Goal: Information Seeking & Learning: Check status

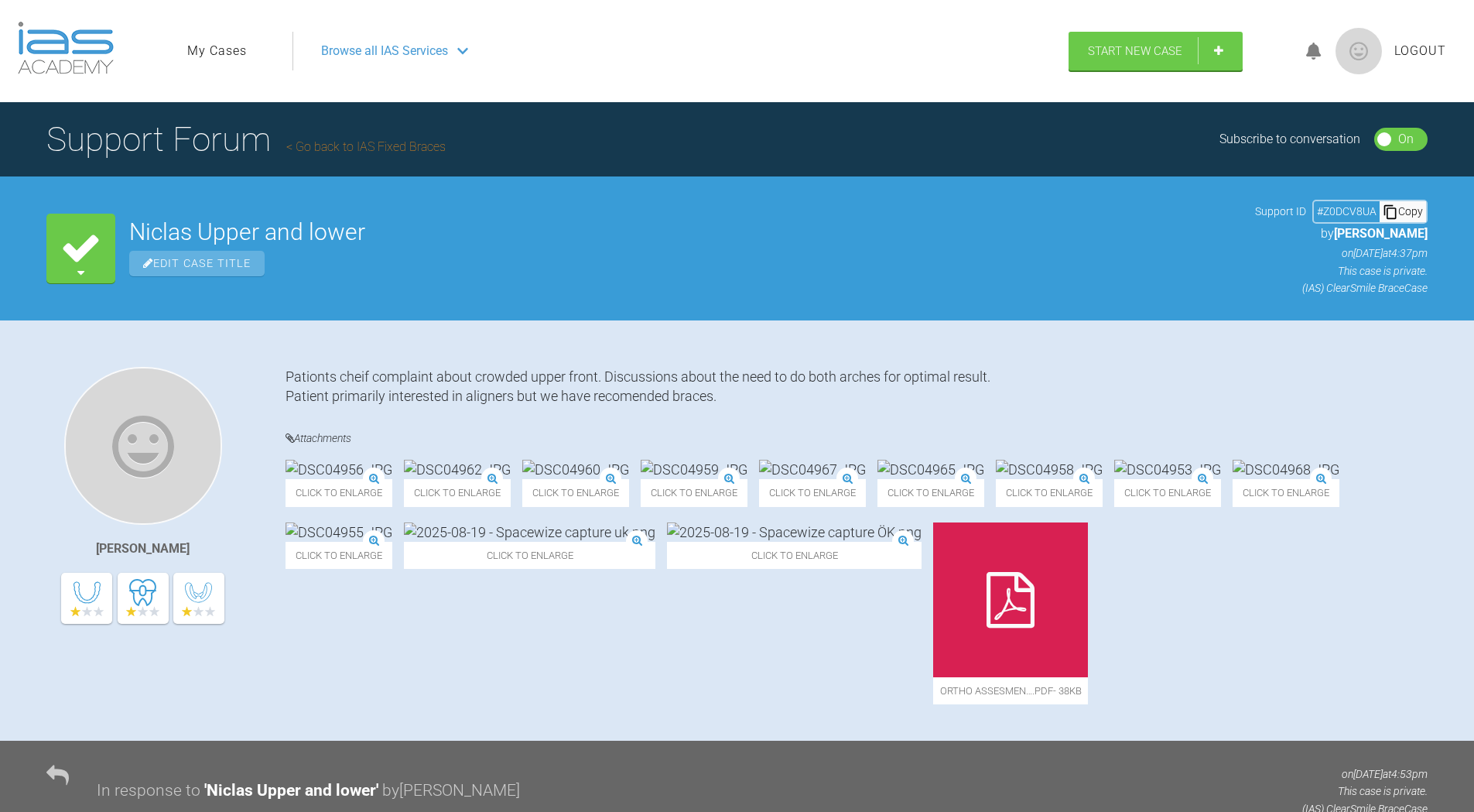
click at [79, 55] on img at bounding box center [66, 48] width 96 height 53
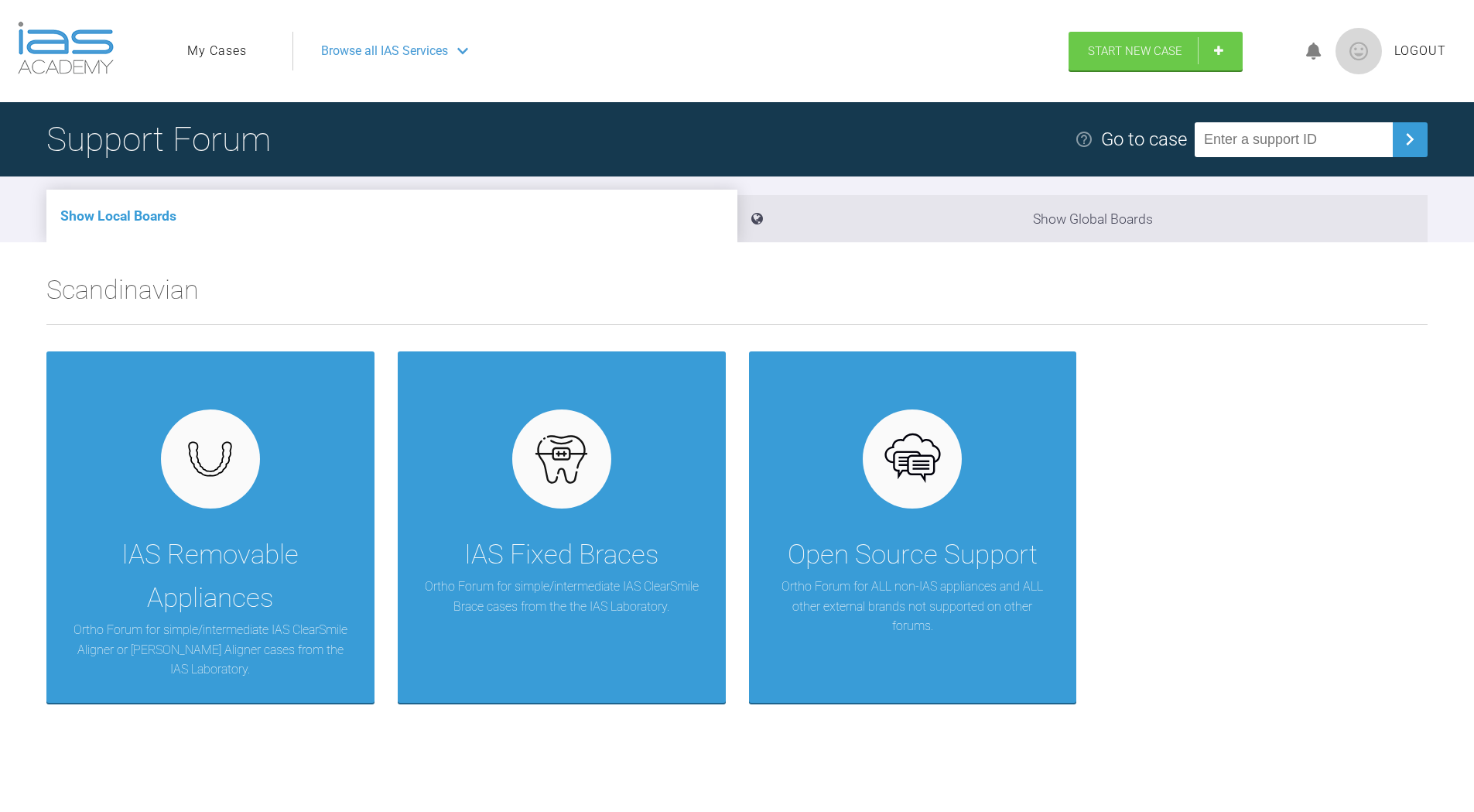
click at [97, 55] on img at bounding box center [66, 48] width 96 height 53
click at [381, 56] on span "Browse all IAS Services" at bounding box center [384, 51] width 127 height 20
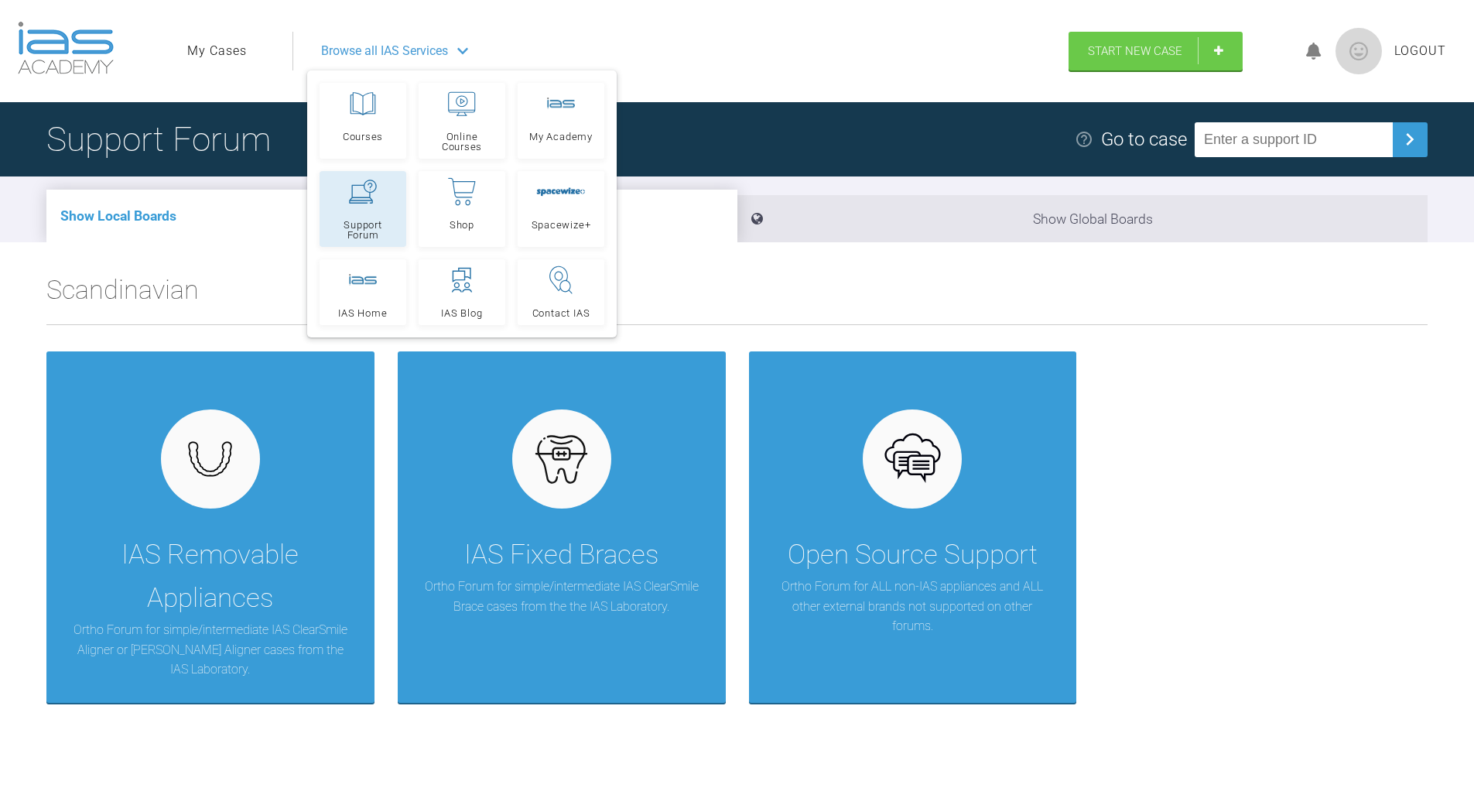
click at [354, 192] on icon at bounding box center [362, 191] width 28 height 24
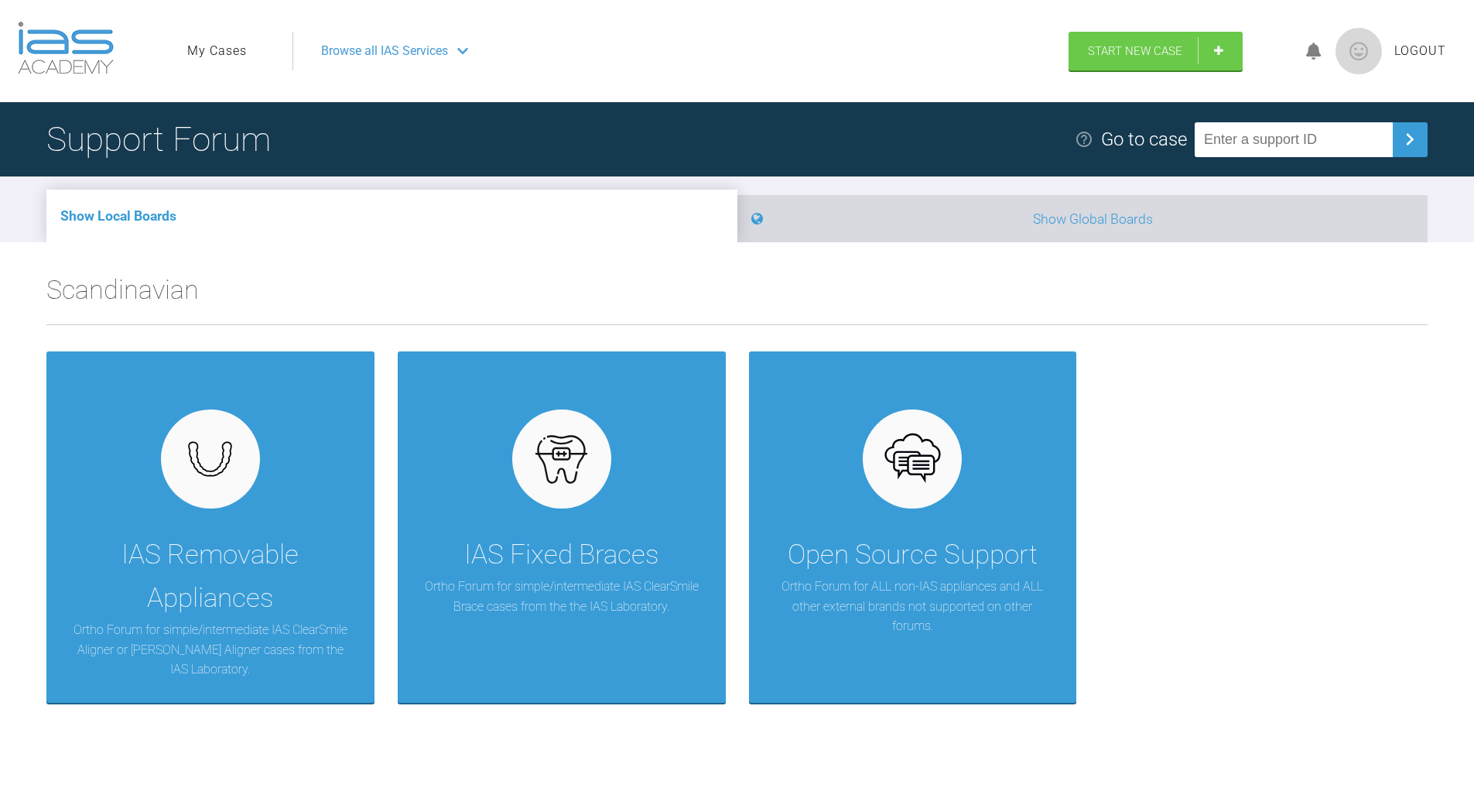
click at [939, 222] on li "Show Global Boards" at bounding box center [1082, 218] width 691 height 47
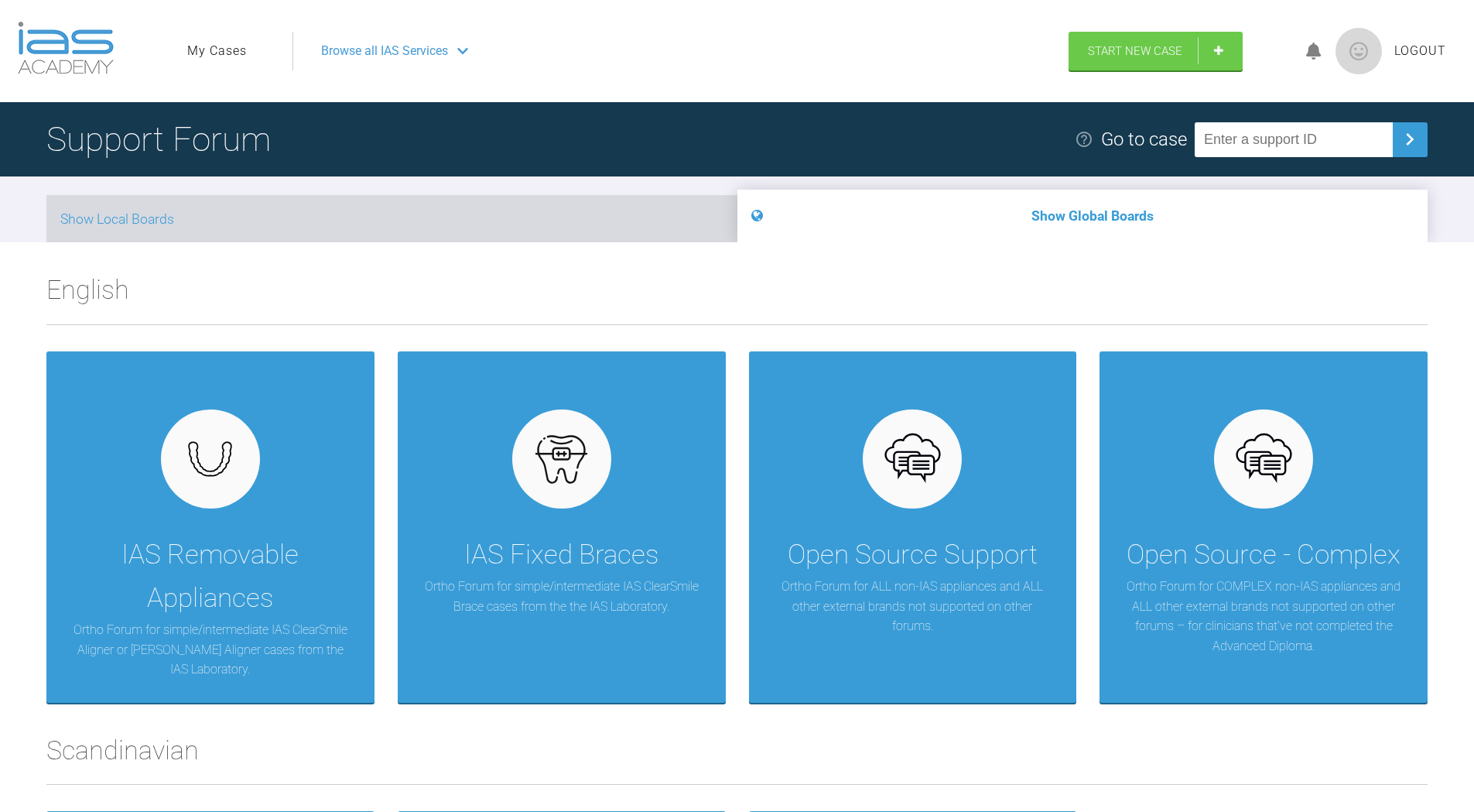
click at [567, 209] on li "Show Local Boards" at bounding box center [392, 218] width 691 height 47
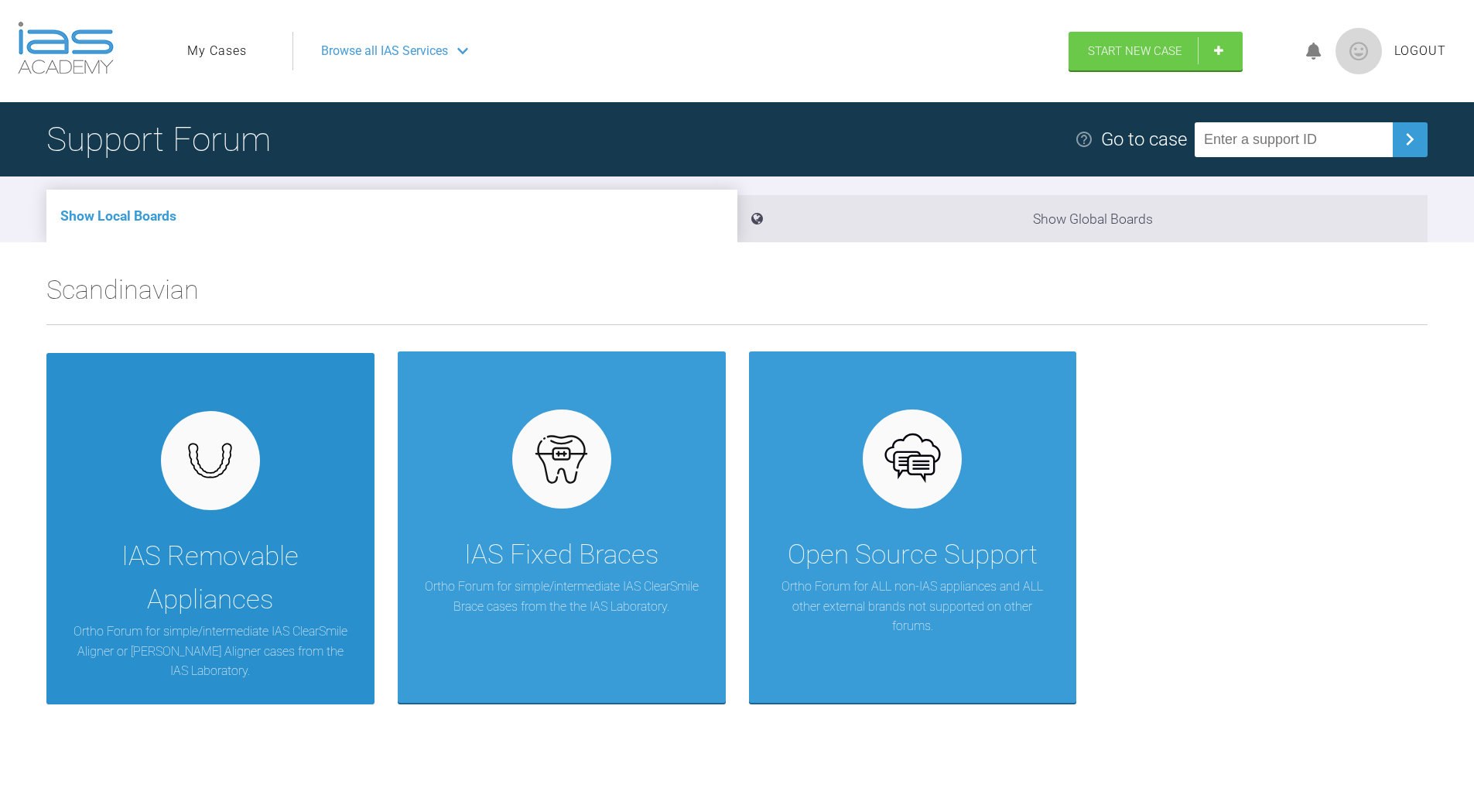
click at [318, 613] on div "IAS Removable Appliances" at bounding box center [210, 578] width 282 height 87
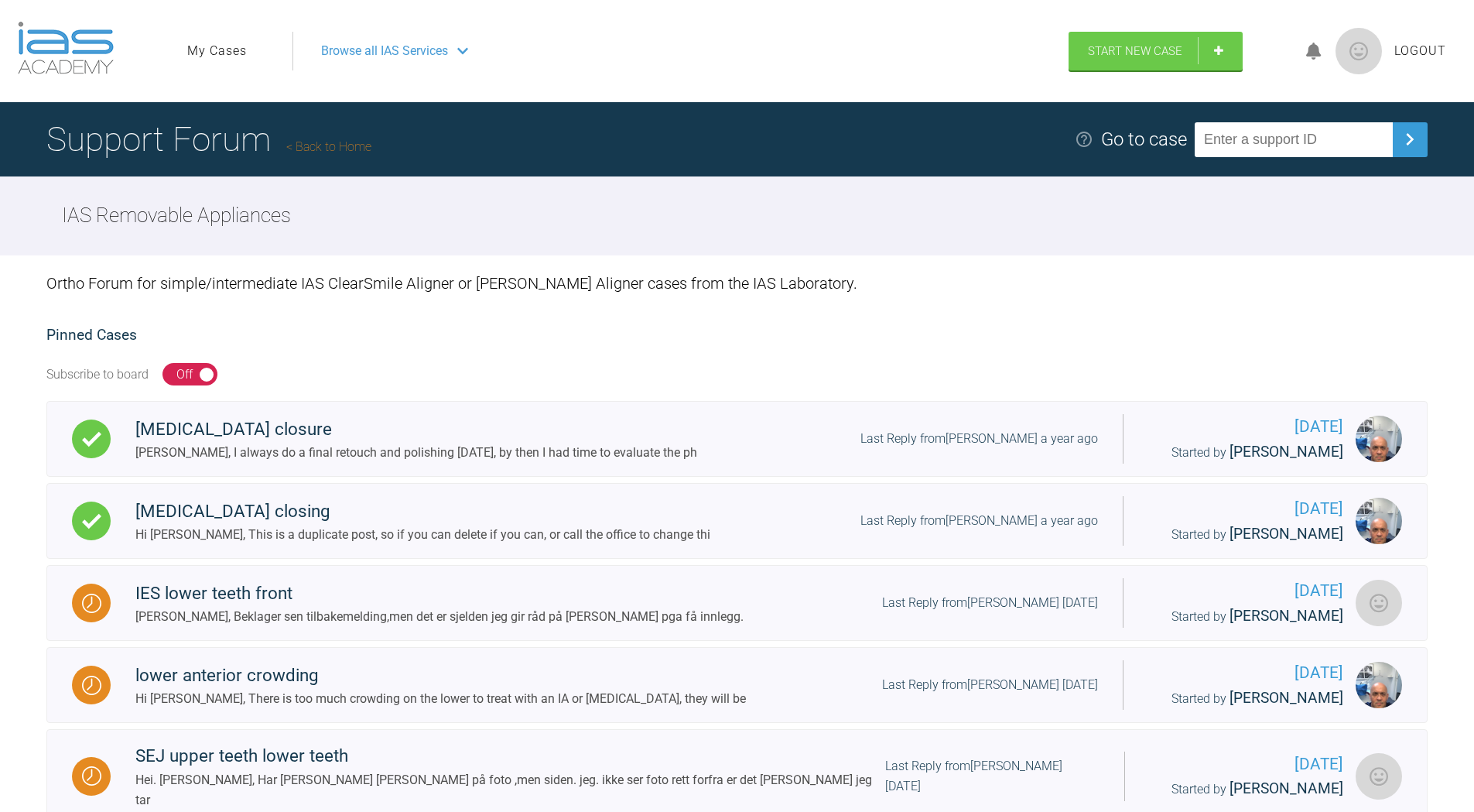
click at [381, 44] on span "Browse all IAS Services" at bounding box center [384, 51] width 127 height 20
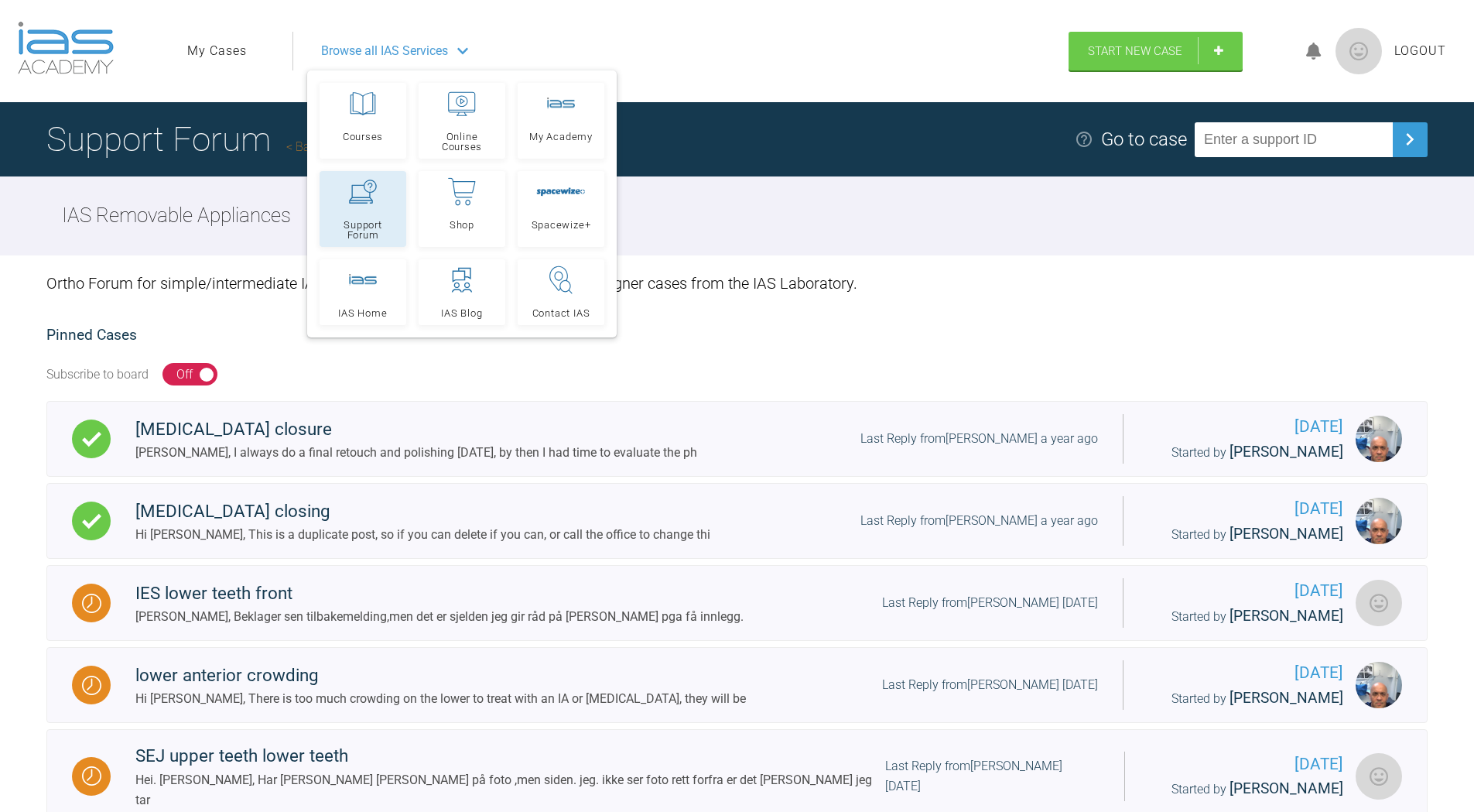
click at [363, 196] on icon at bounding box center [362, 191] width 28 height 24
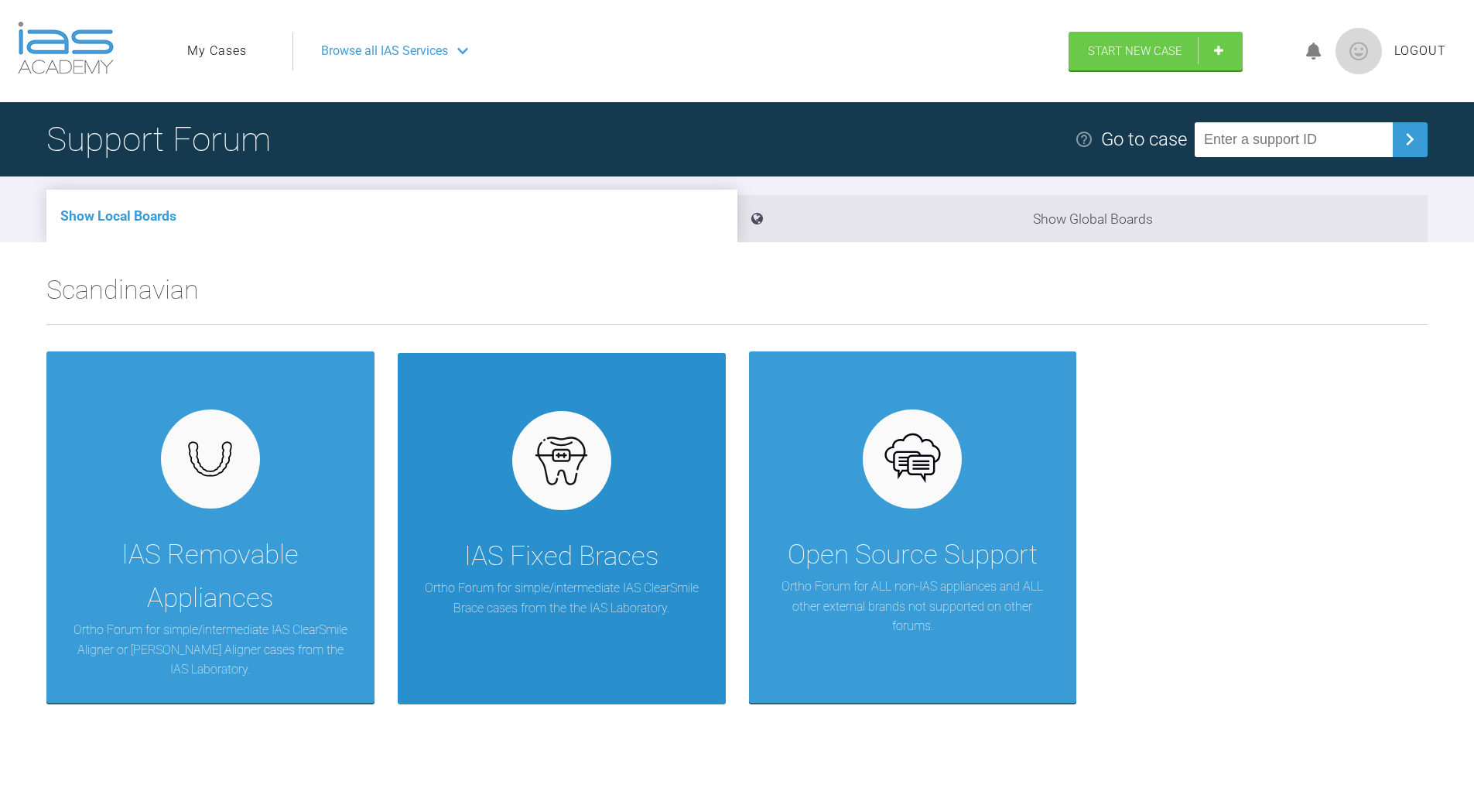
click at [574, 526] on div "IAS Fixed Braces Ortho Forum for simple/intermediate IAS ClearSmile Brace cases…" at bounding box center [561, 528] width 328 height 352
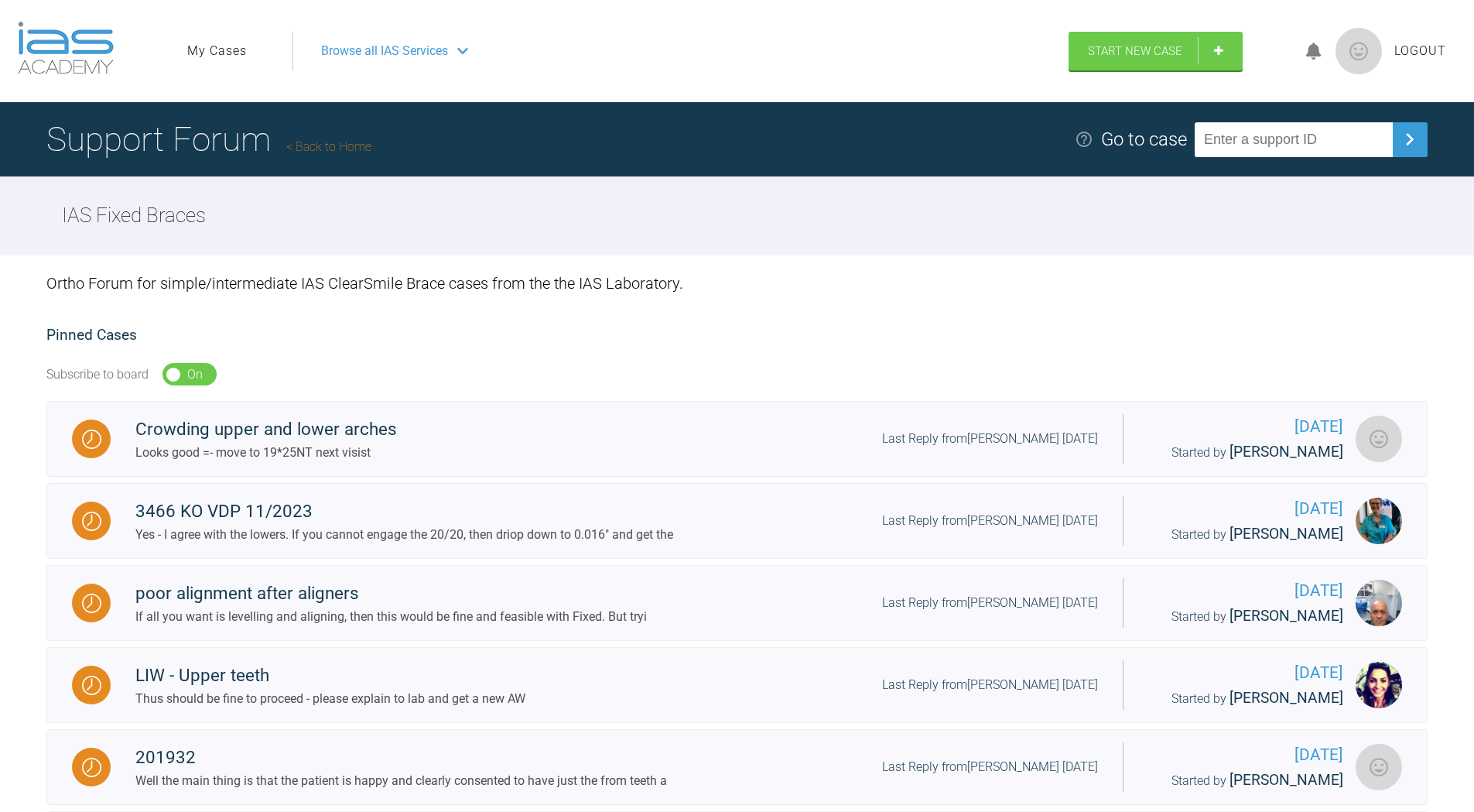
click at [406, 49] on span "Browse all IAS Services" at bounding box center [384, 51] width 127 height 20
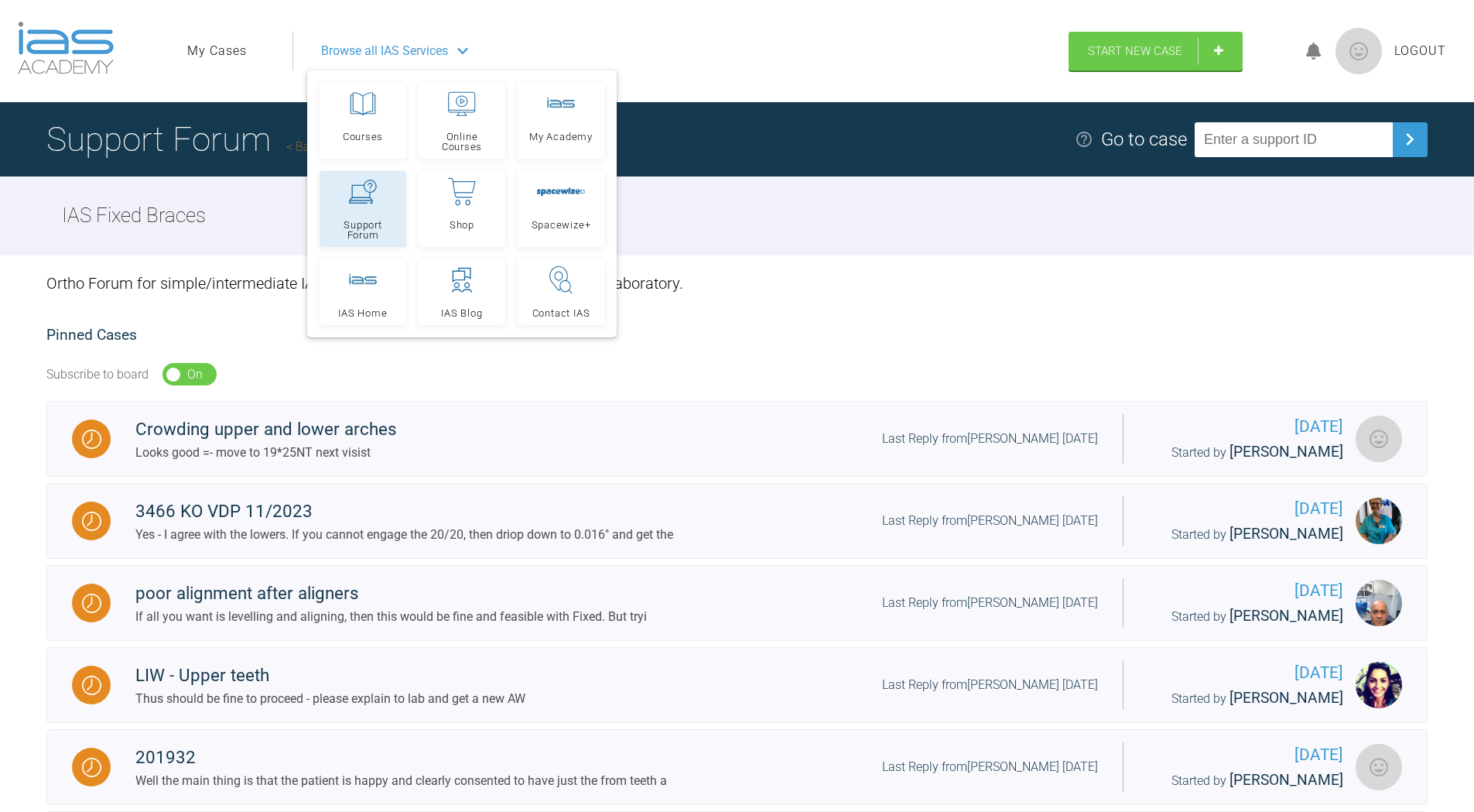
click at [365, 185] on icon at bounding box center [362, 191] width 28 height 24
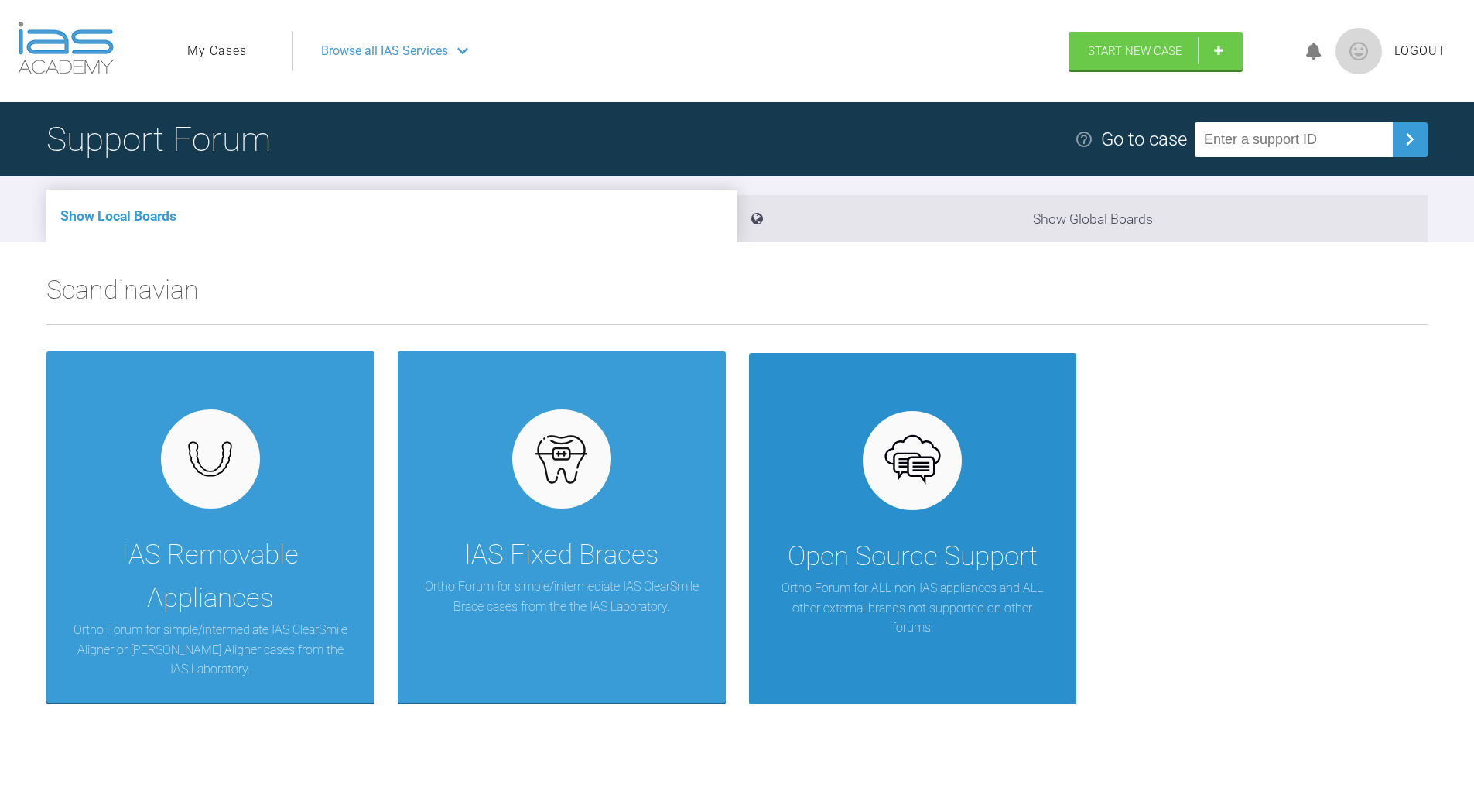
click at [870, 431] on div "Open Source Support Ortho Forum for ALL non-IAS appliances and ALL other extern…" at bounding box center [912, 528] width 328 height 352
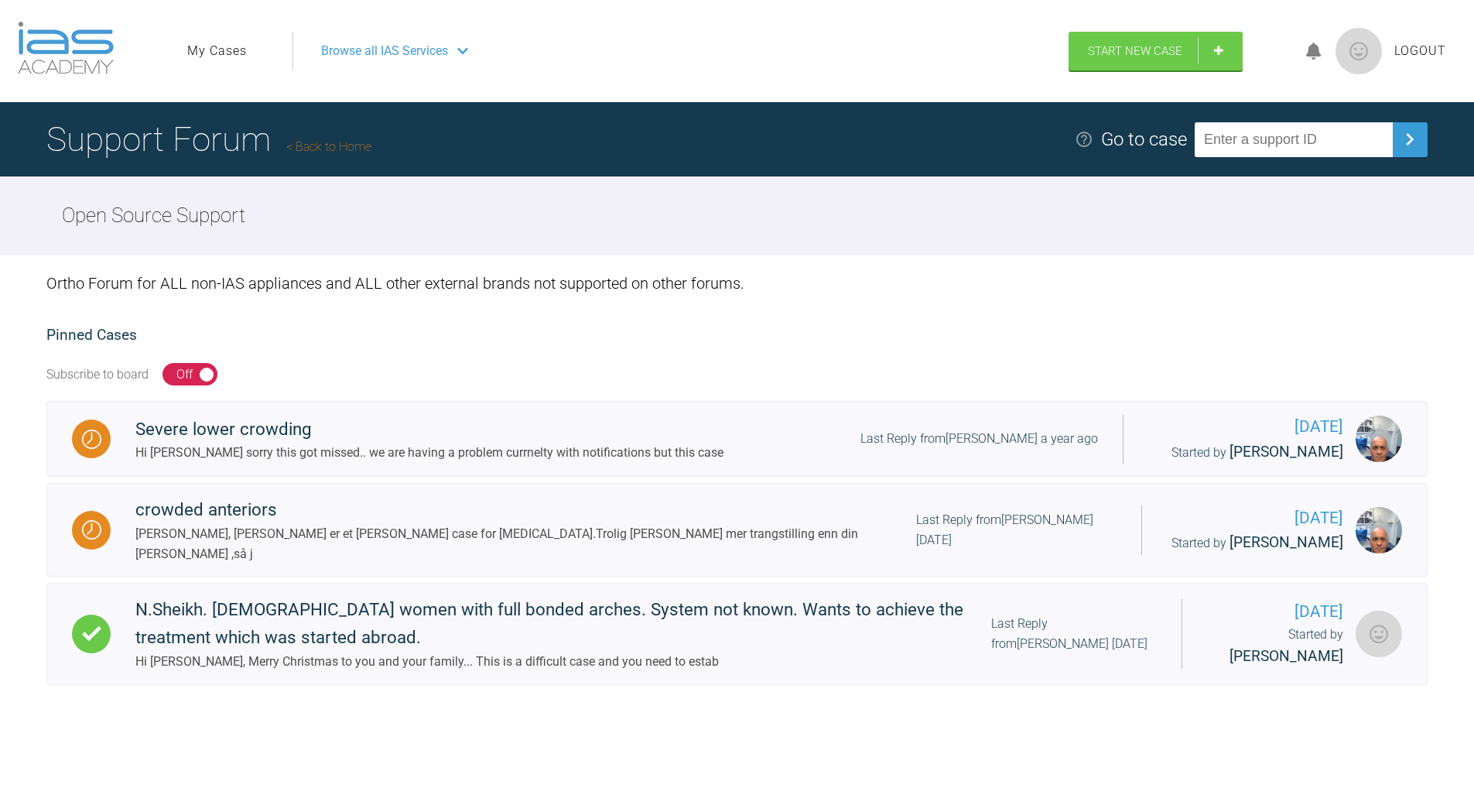
click at [365, 59] on span "Browse all IAS Services" at bounding box center [384, 51] width 127 height 20
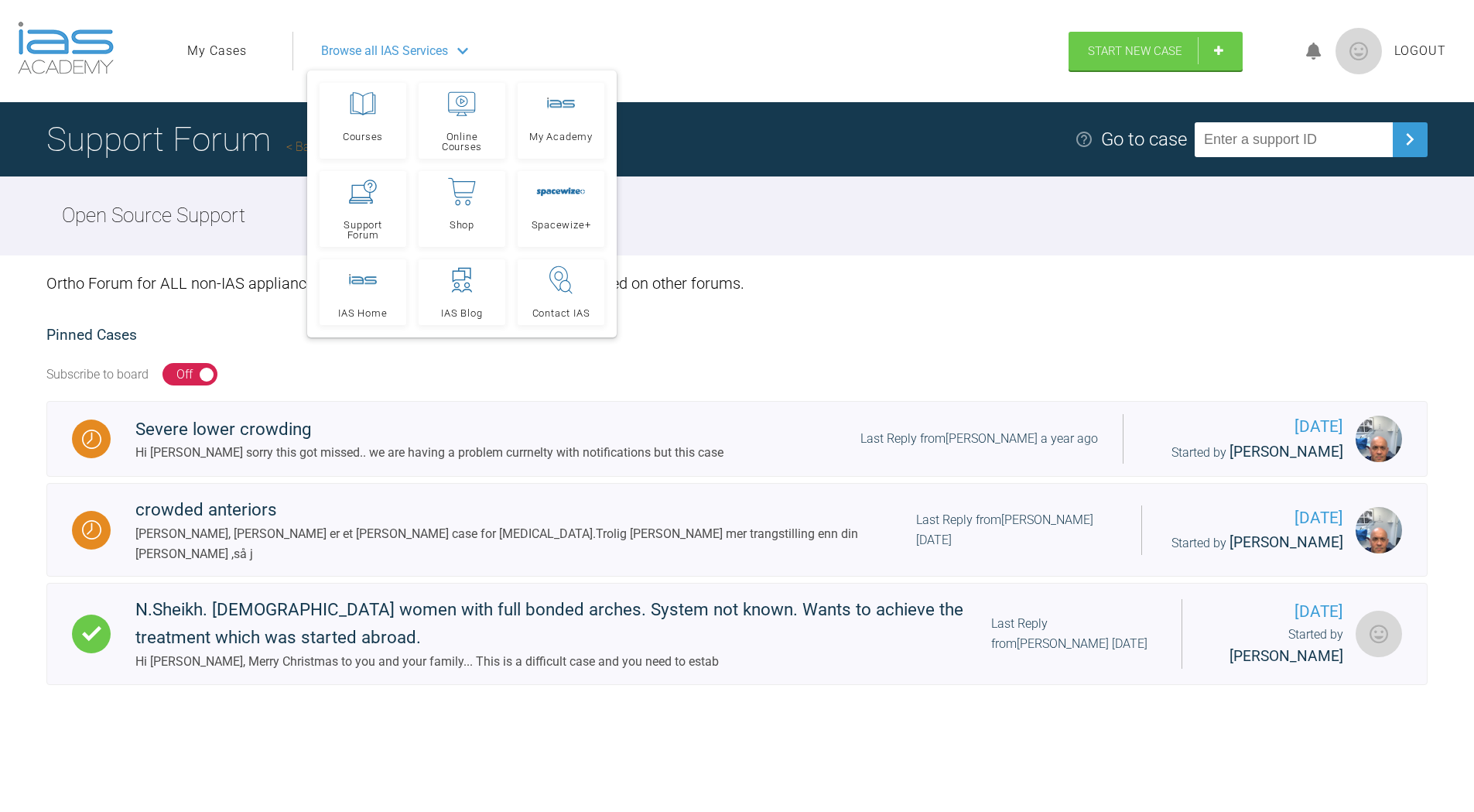
click at [222, 39] on ul "My Cases" at bounding box center [240, 51] width 105 height 39
click at [222, 47] on link "My Cases" at bounding box center [217, 51] width 59 height 20
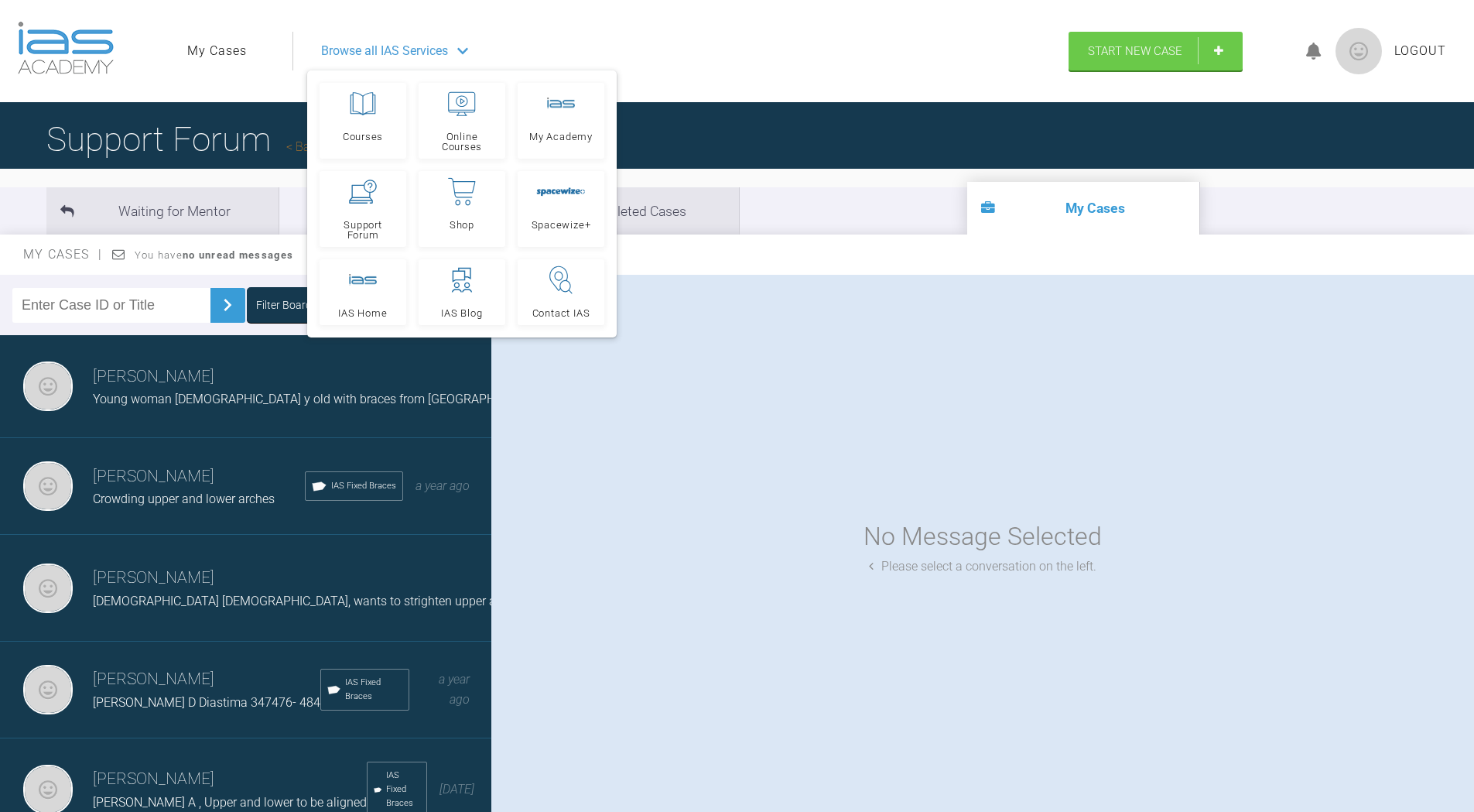
click at [745, 60] on div "Browse all IAS Services" at bounding box center [674, 51] width 734 height 39
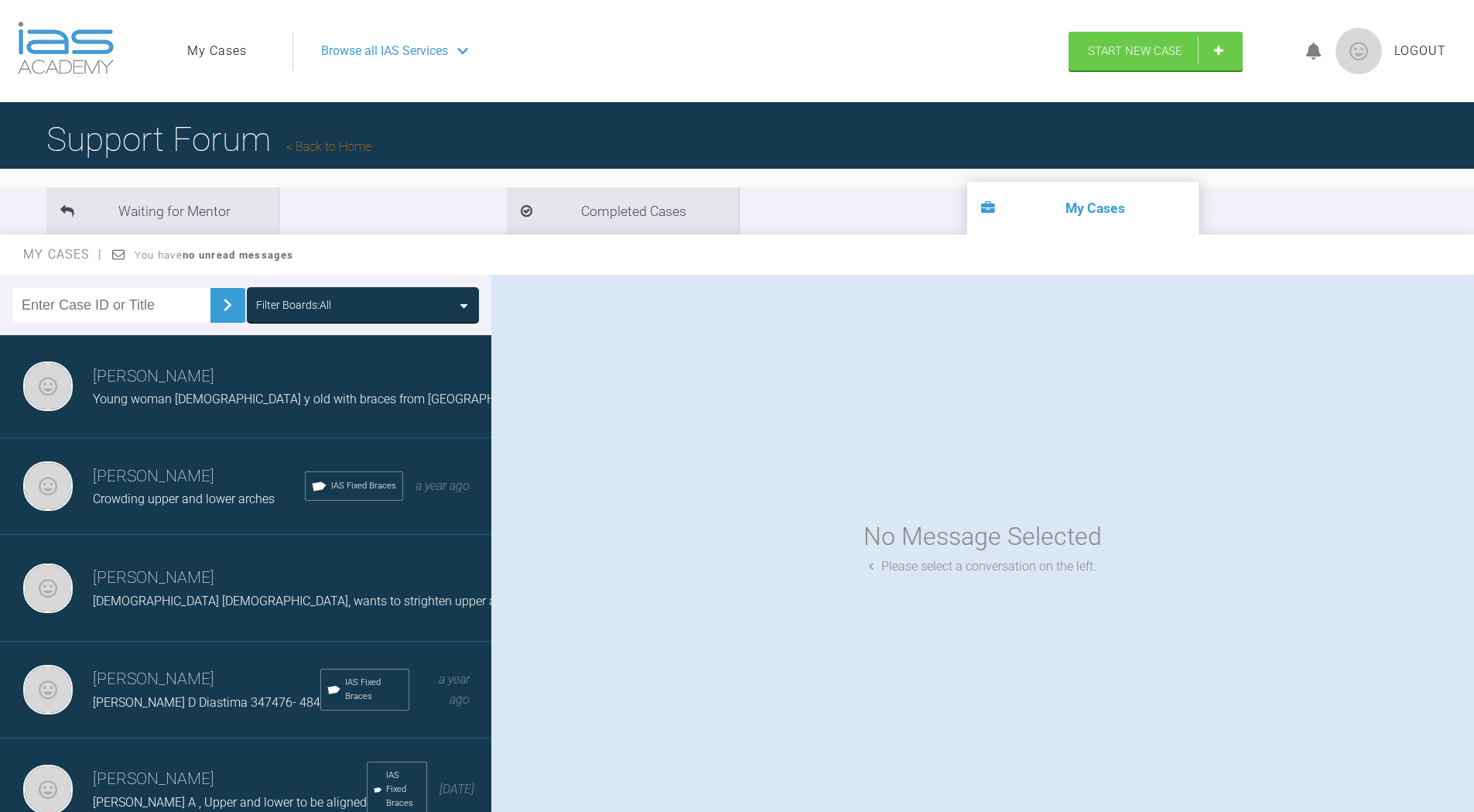
click at [362, 305] on div "Filter Boards: All" at bounding box center [363, 305] width 214 height 17
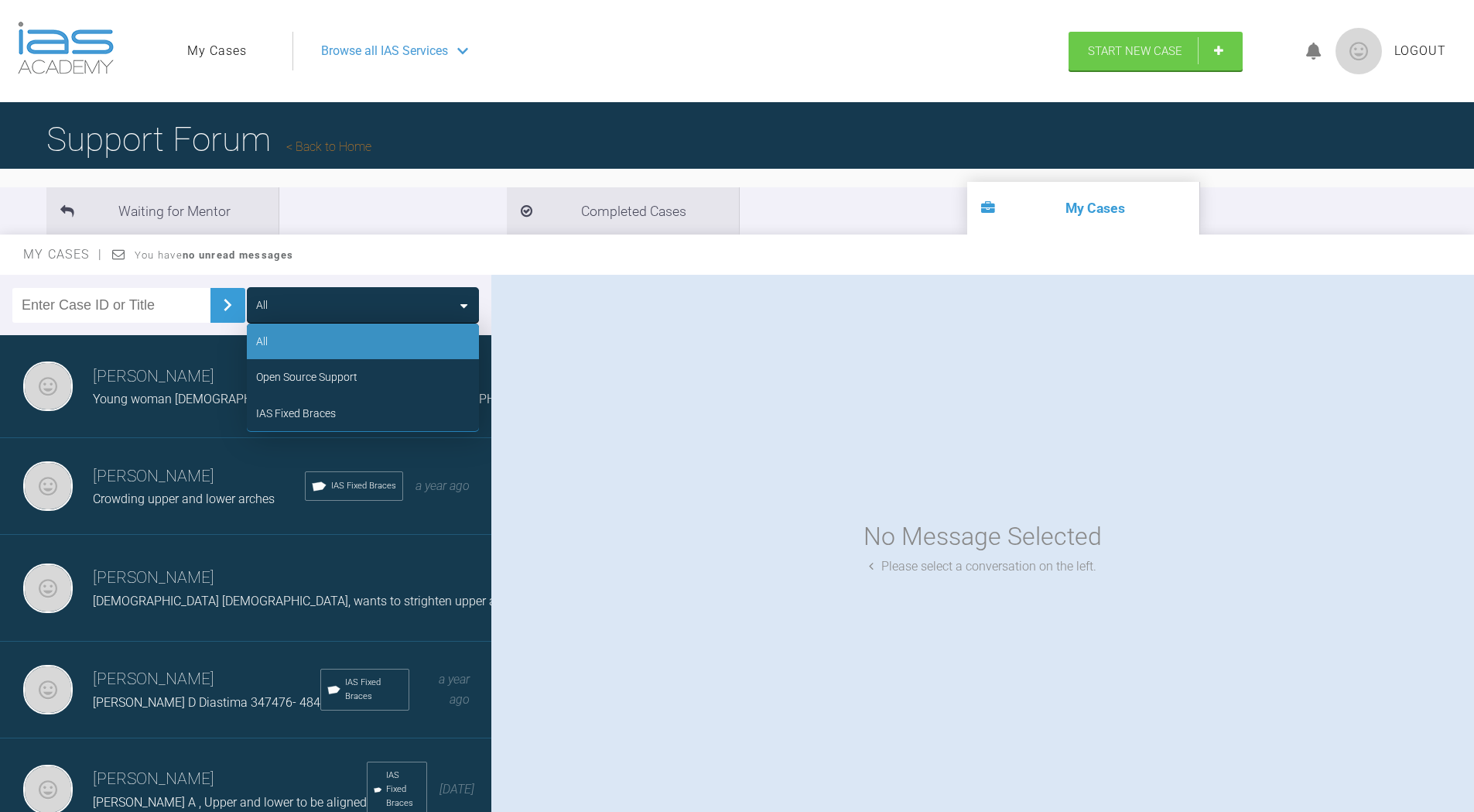
click at [356, 263] on div "My Cases You have no unread messages" at bounding box center [737, 254] width 1474 height 40
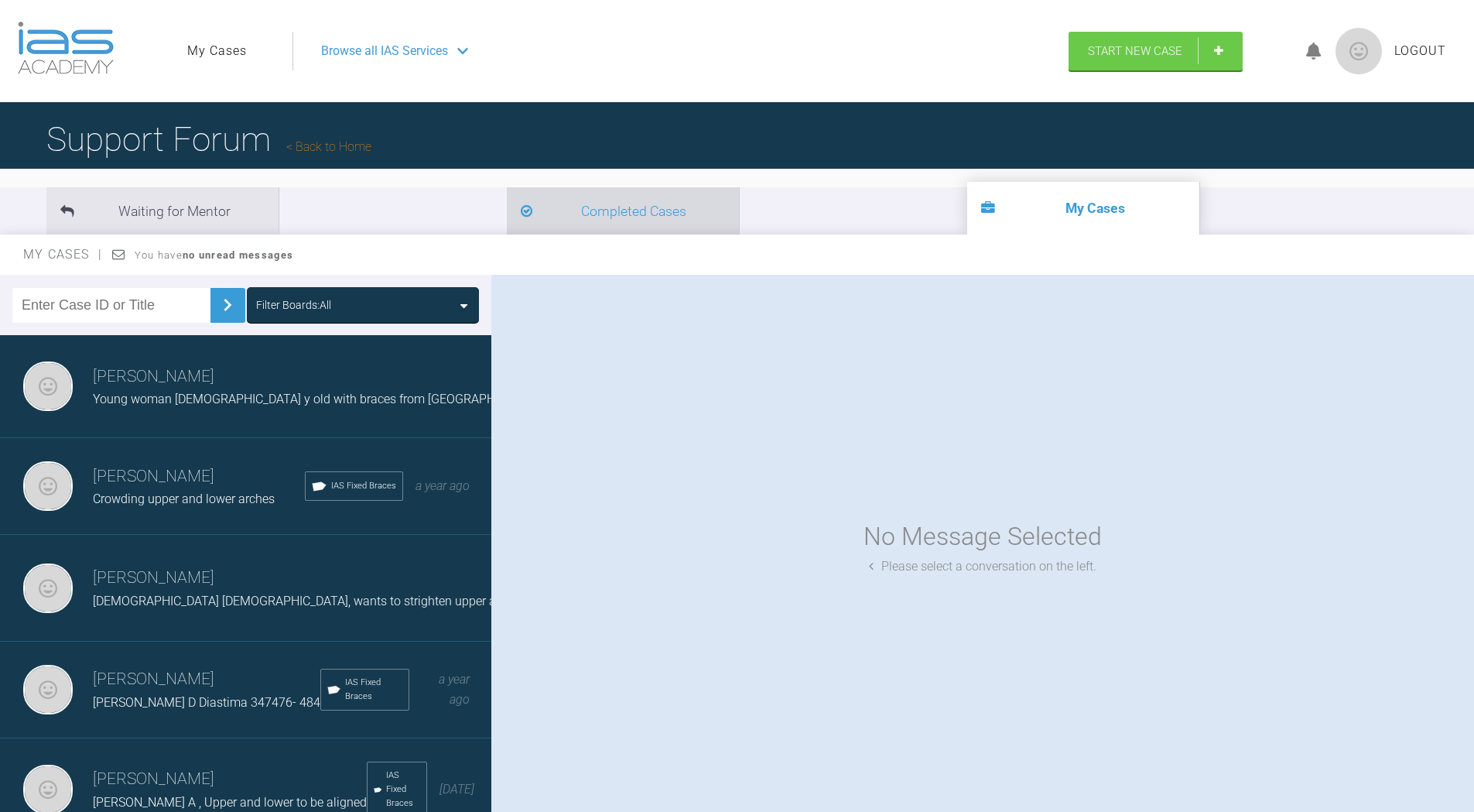
click at [507, 218] on li "Completed Cases" at bounding box center [623, 210] width 232 height 47
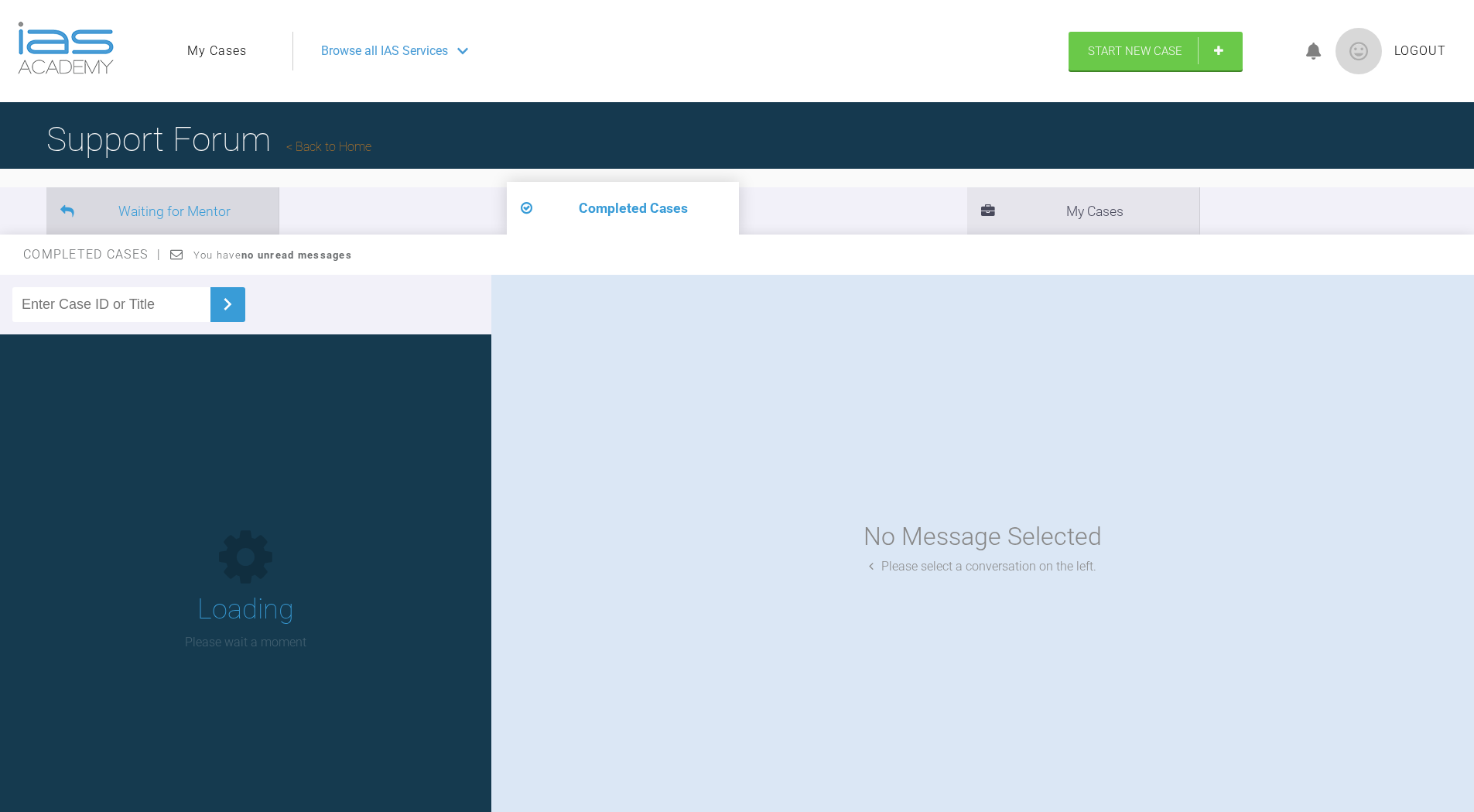
click at [172, 224] on li "Waiting for Mentor" at bounding box center [162, 210] width 232 height 47
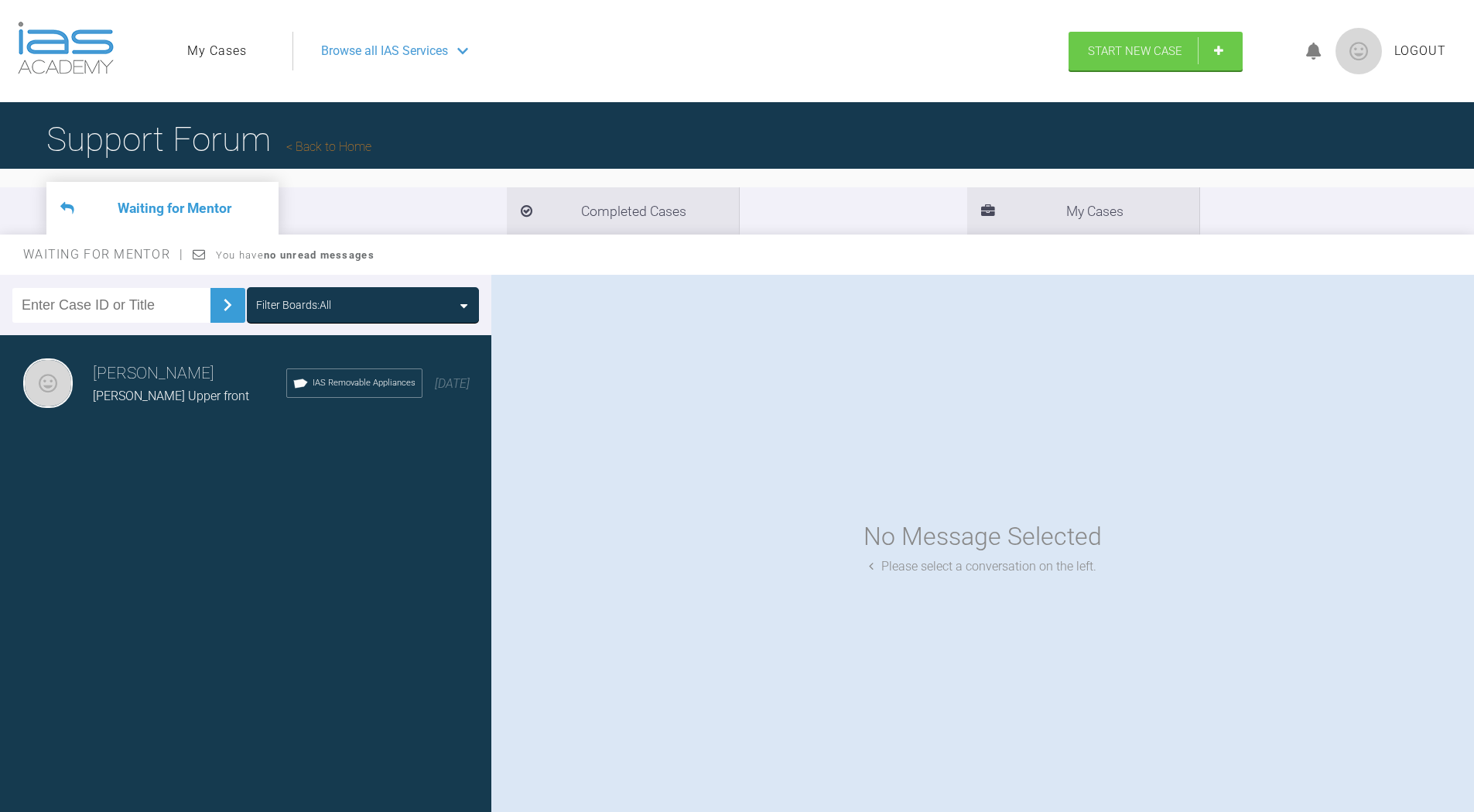
click at [153, 399] on span "Magnus J Upper front" at bounding box center [171, 395] width 157 height 14
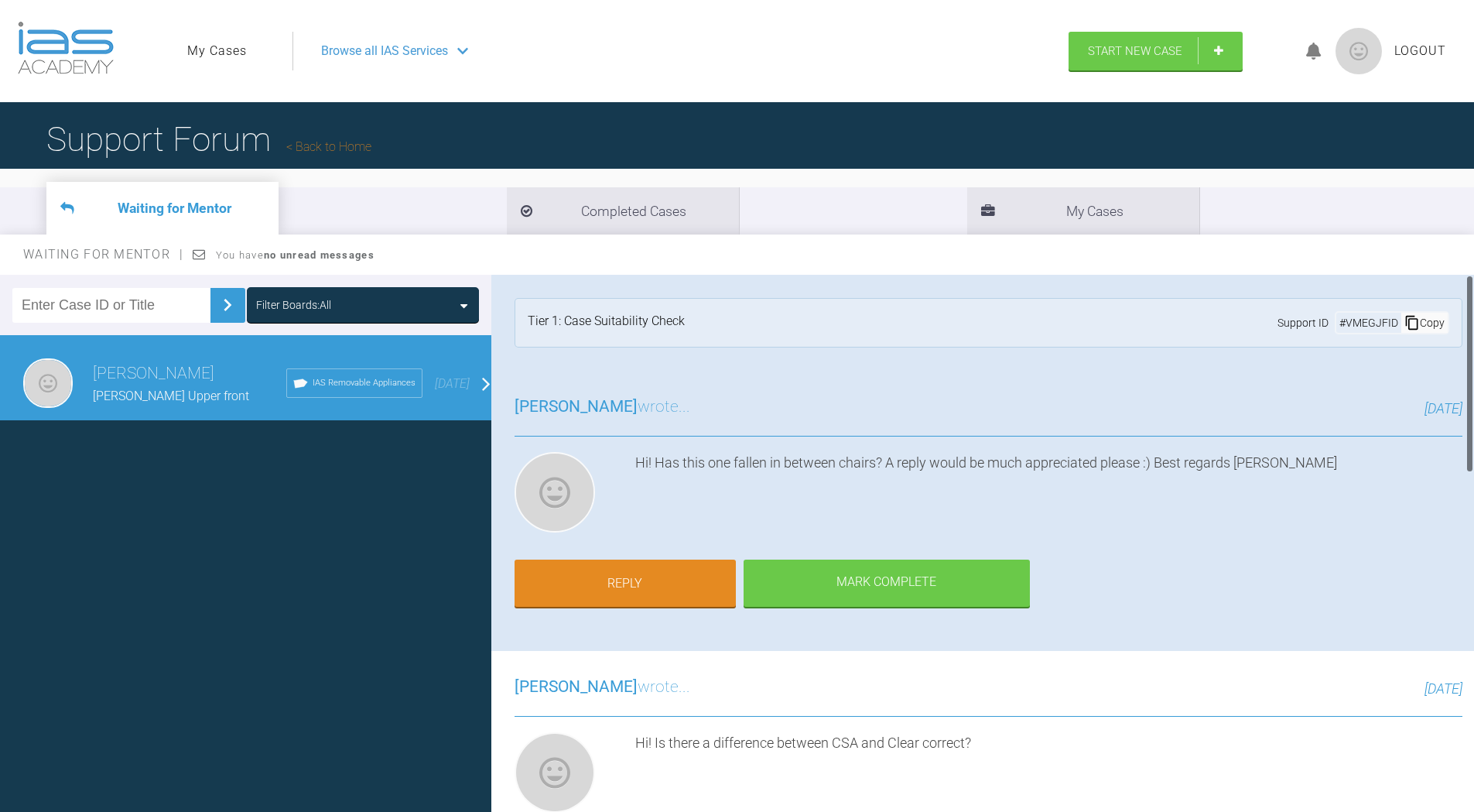
click at [342, 300] on div "Filter Boards: All" at bounding box center [363, 305] width 214 height 17
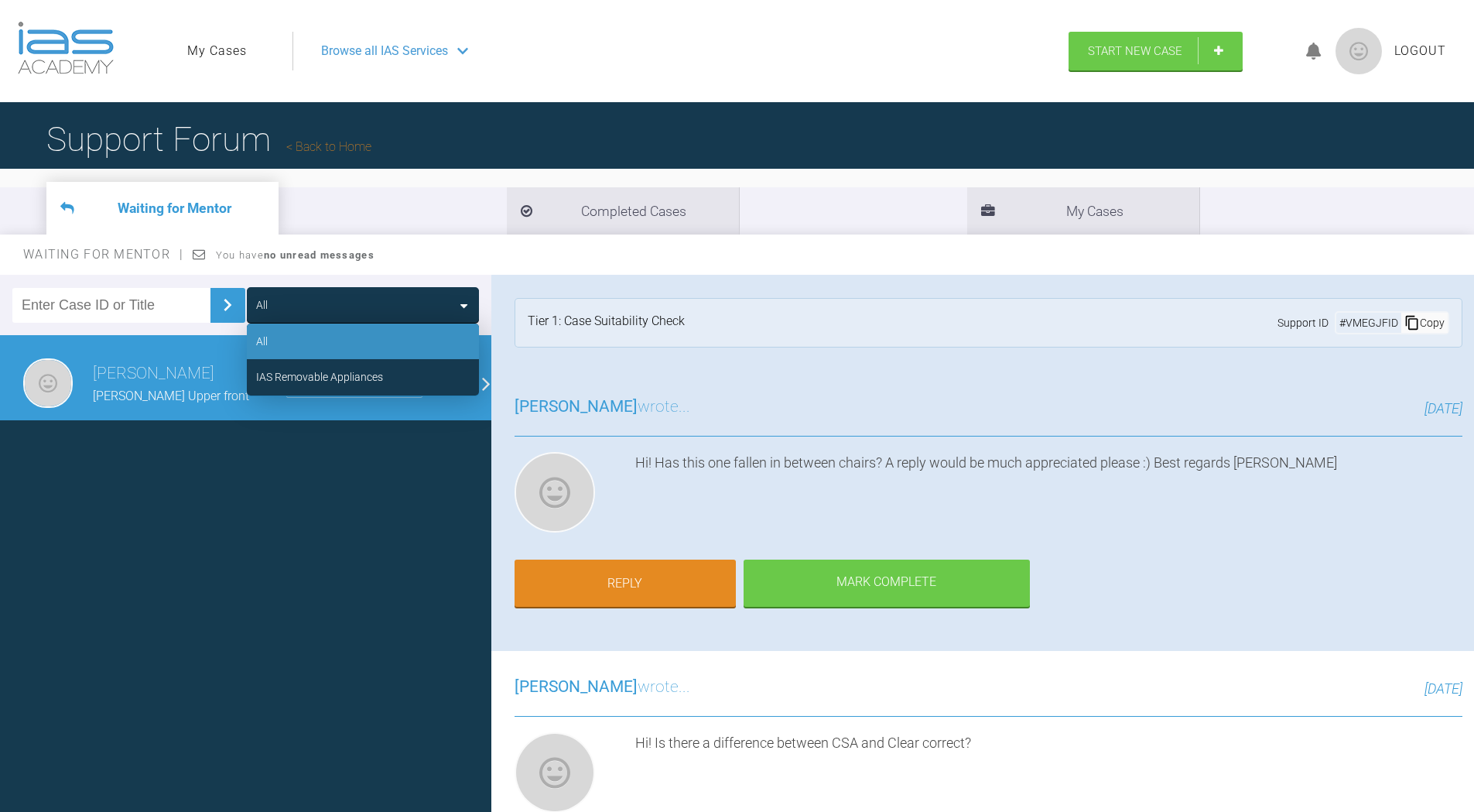
click at [180, 394] on span "Magnus J Upper front" at bounding box center [171, 395] width 157 height 14
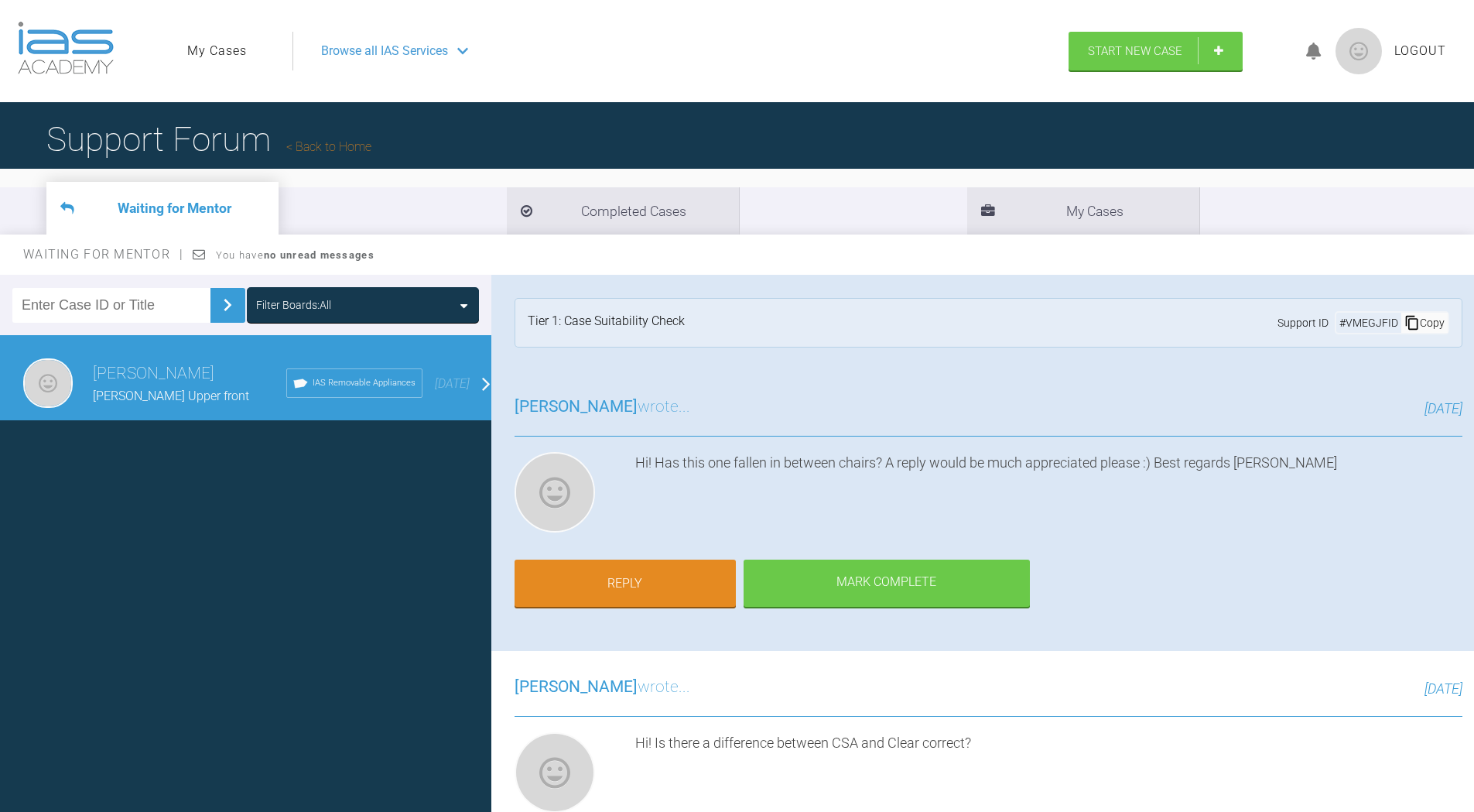
click at [345, 377] on span "IAS Removable Appliances" at bounding box center [364, 383] width 103 height 14
drag, startPoint x: 319, startPoint y: 384, endPoint x: 285, endPoint y: 387, distance: 34.1
click at [312, 387] on span "IAS Removable Appliances" at bounding box center [364, 383] width 103 height 14
click at [186, 395] on span "Magnus J Upper front" at bounding box center [171, 395] width 157 height 14
click at [178, 381] on h3 "[PERSON_NAME]" at bounding box center [189, 374] width 194 height 27
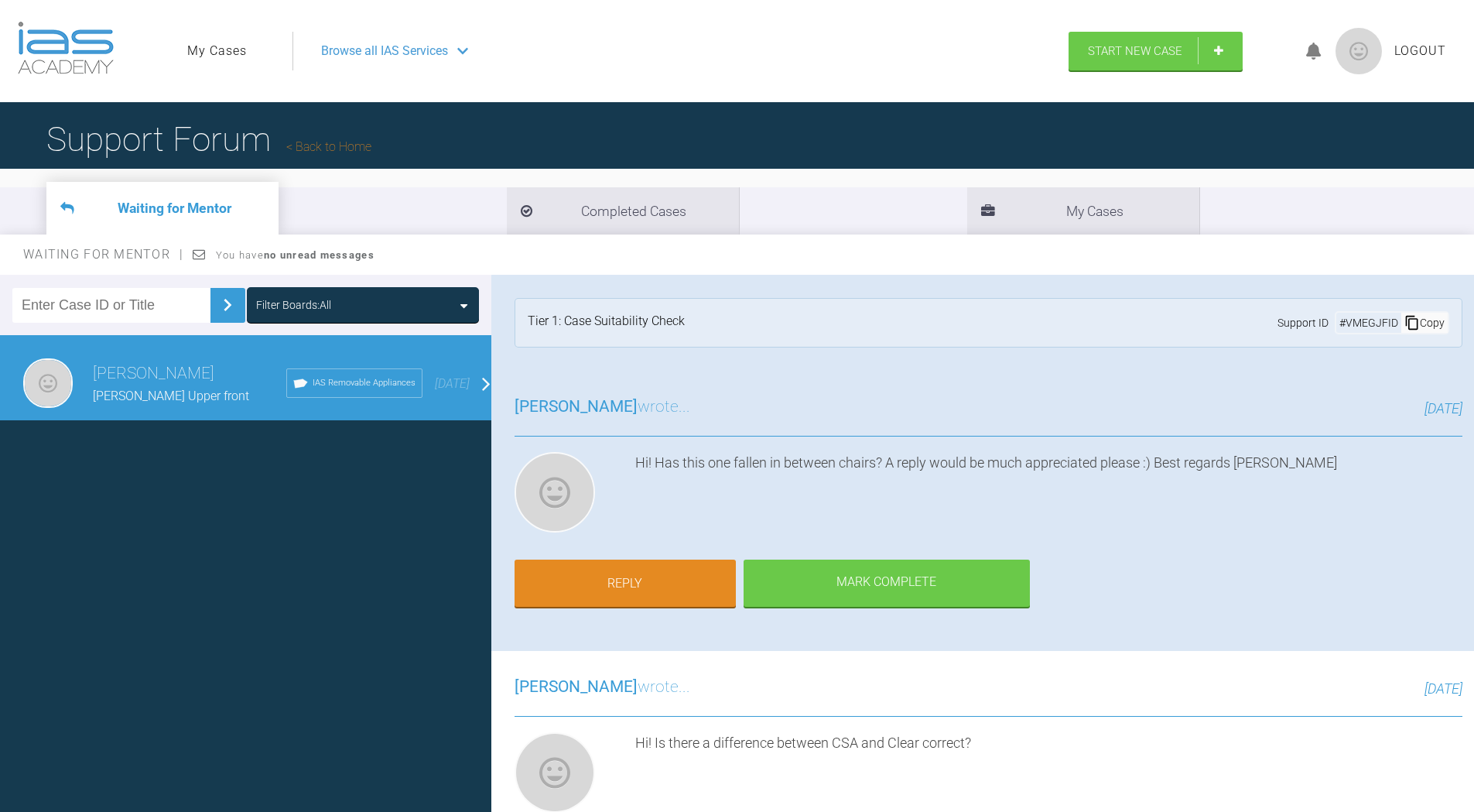
click at [178, 381] on h3 "[PERSON_NAME]" at bounding box center [189, 374] width 194 height 27
drag, startPoint x: 178, startPoint y: 381, endPoint x: 137, endPoint y: 397, distance: 44.0
click at [137, 397] on span "Magnus J Upper front" at bounding box center [171, 395] width 157 height 14
click at [215, 309] on img at bounding box center [227, 305] width 25 height 25
click at [326, 296] on div "Filter Boards: All" at bounding box center [293, 305] width 75 height 17
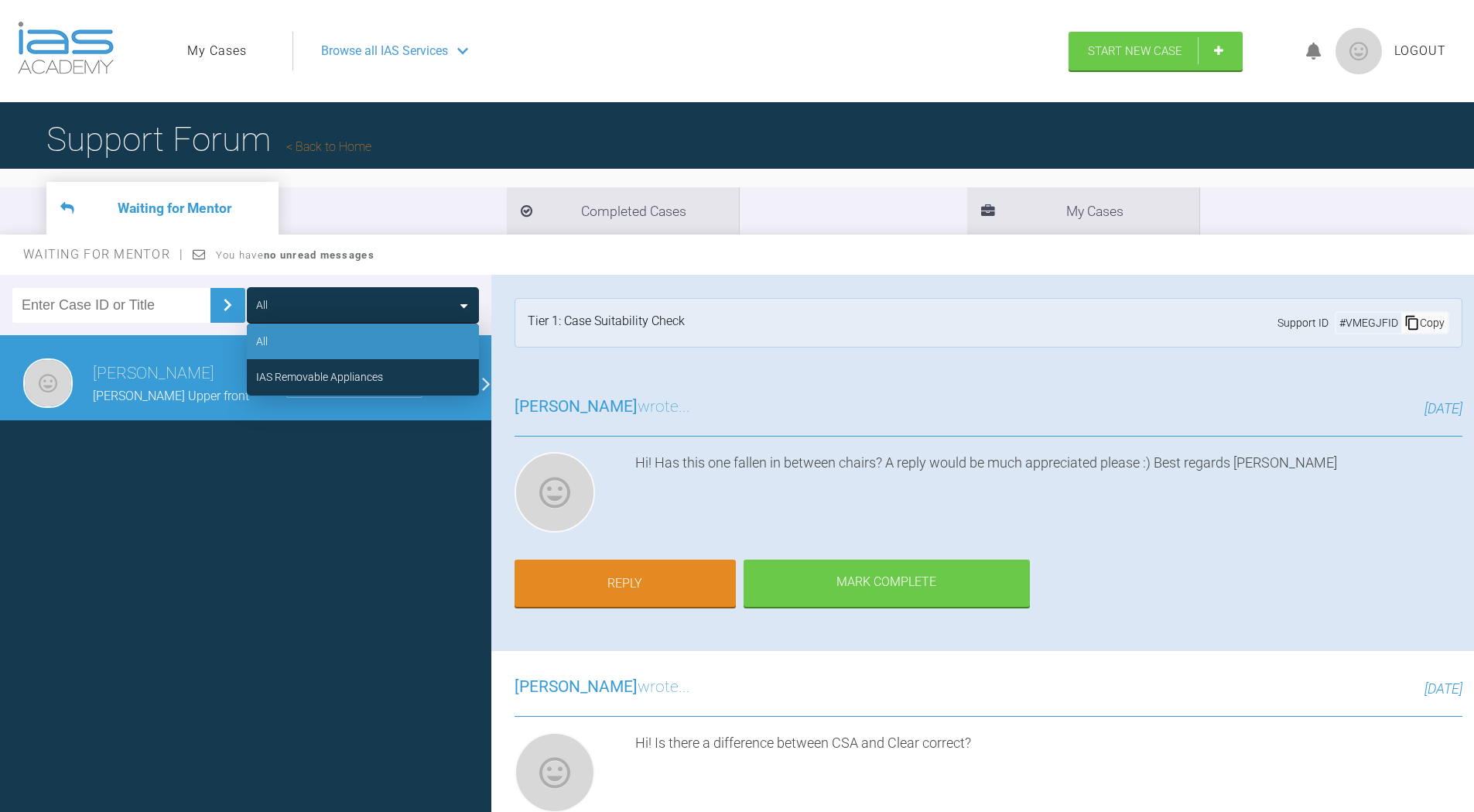
click at [328, 517] on div "All All IAS Removable Appliances Gustaf Blomgren Magnus J Upper front IAS Remov…" at bounding box center [246, 546] width 491 height 544
